Goal: Task Accomplishment & Management: Manage account settings

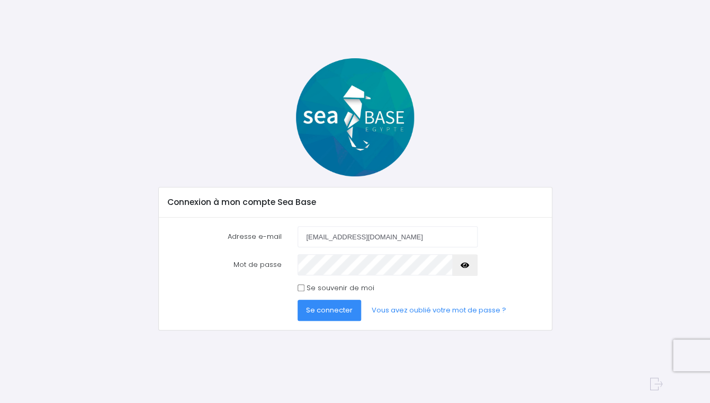
click at [464, 265] on icon "button" at bounding box center [465, 265] width 8 height 0
click at [300, 289] on input "Se souvenir de moi" at bounding box center [301, 287] width 7 height 7
checkbox input "true"
click at [322, 314] on span "Se connecter" at bounding box center [329, 310] width 47 height 10
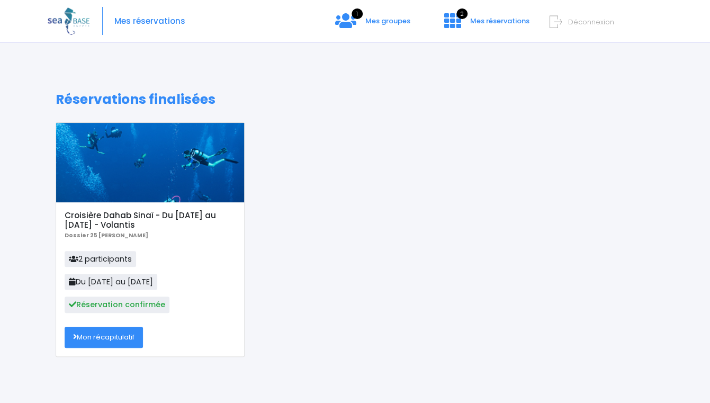
click at [161, 21] on span "Mes réservations" at bounding box center [149, 21] width 71 height 0
click at [280, 118] on div "Réservations finalisées Croisière Dahab Sinaï - Du 11/10/25 au 18/10/25 - Volan…" at bounding box center [355, 380] width 615 height 577
click at [491, 22] on span "Mes réservations" at bounding box center [499, 21] width 59 height 10
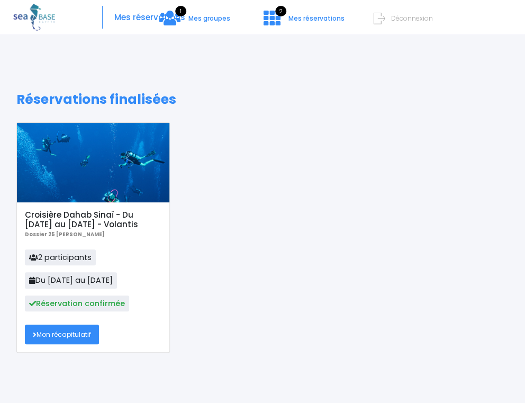
click at [378, 20] on icon at bounding box center [380, 19] width 12 height 16
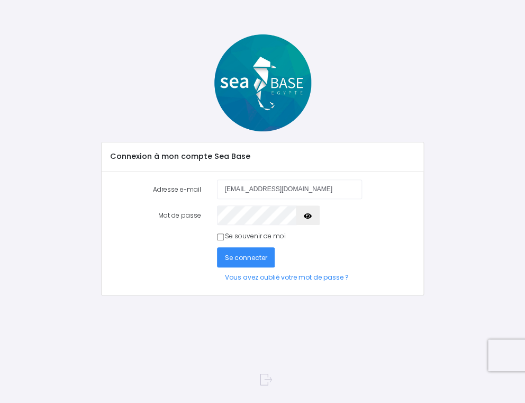
type input "[EMAIL_ADDRESS][DOMAIN_NAME]"
